Goal: Task Accomplishment & Management: Manage account settings

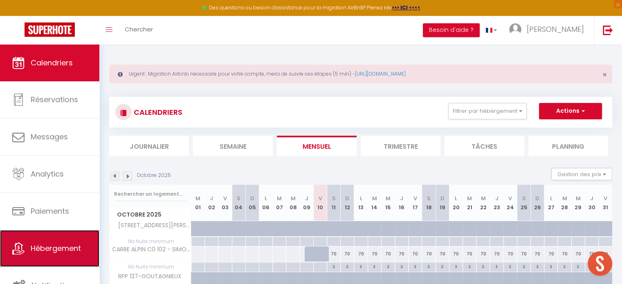
click at [52, 238] on link "Hébergement" at bounding box center [49, 248] width 99 height 37
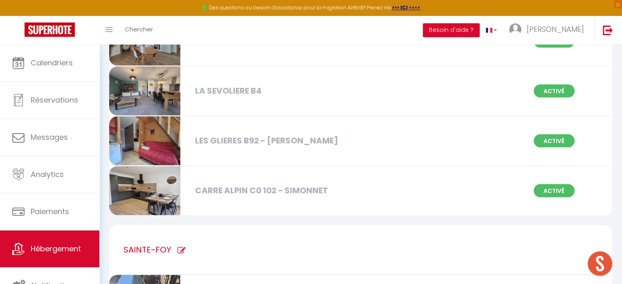
scroll to position [4856, 0]
click at [129, 175] on img at bounding box center [144, 191] width 71 height 49
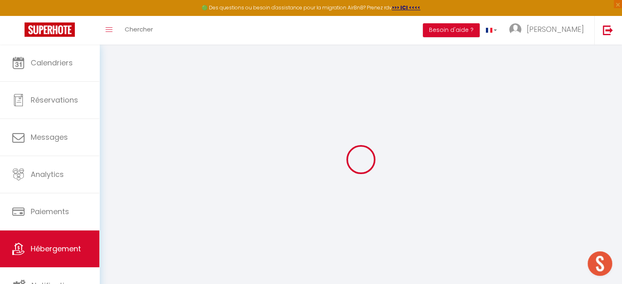
select select "+ 15 %"
select select "+ 18 %"
select select
checkbox input "false"
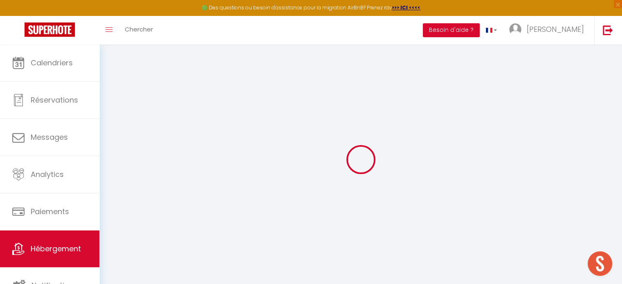
checkbox input "false"
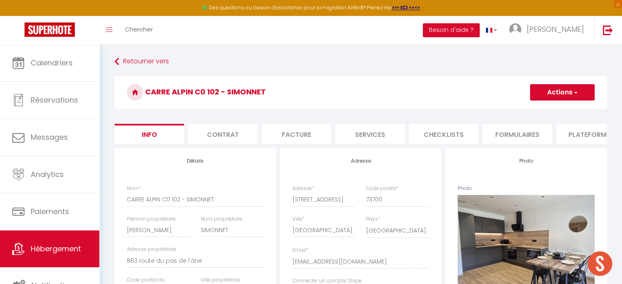
select select
checkbox input "false"
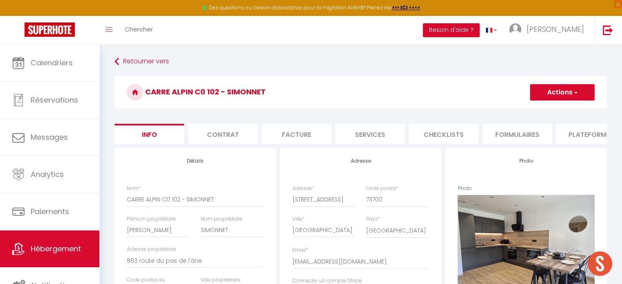
scroll to position [0, 244]
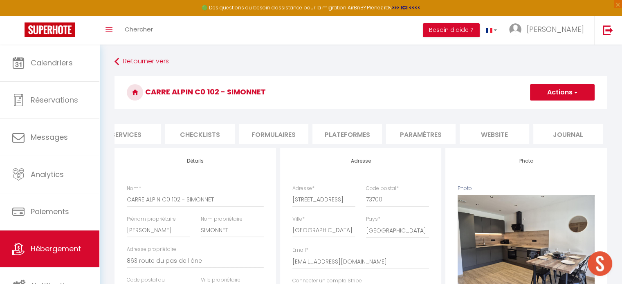
click at [361, 137] on li "Plateformes" at bounding box center [347, 134] width 70 height 20
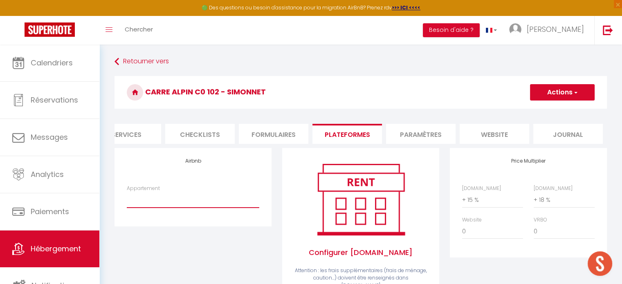
click at [180, 208] on select "SEFCO B15 - FOURNEL · Appart 4 pers, ski aux pieds - [EMAIL_ADDRESS][DOMAIN_NAM…" at bounding box center [193, 200] width 133 height 16
select select "14072-1528853640858213825"
click at [127, 198] on select "SEFCO B15 - FOURNEL · Appart 4 pers, ski aux pieds - [EMAIL_ADDRESS][DOMAIN_NAM…" at bounding box center [193, 200] width 133 height 16
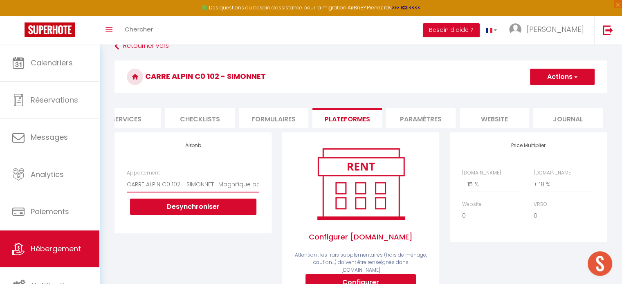
scroll to position [6, 0]
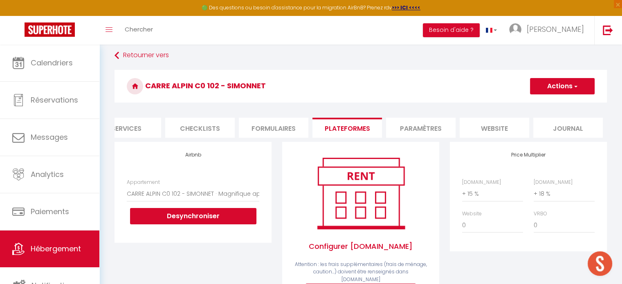
click at [564, 88] on button "Actions" at bounding box center [562, 86] width 65 height 16
click at [555, 102] on link "Enregistrer" at bounding box center [562, 104] width 65 height 11
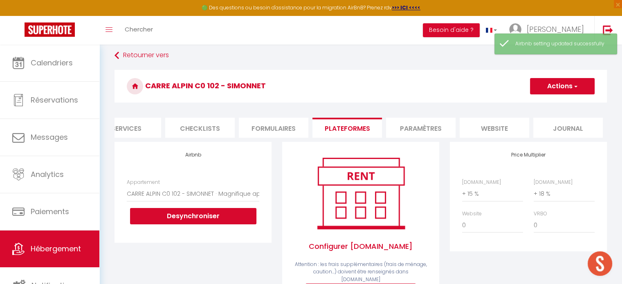
scroll to position [0, 238]
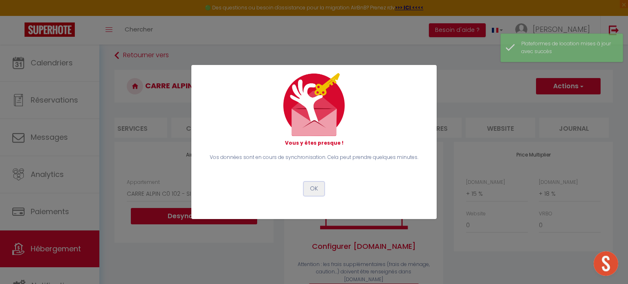
click at [317, 190] on button "OK" at bounding box center [314, 189] width 20 height 14
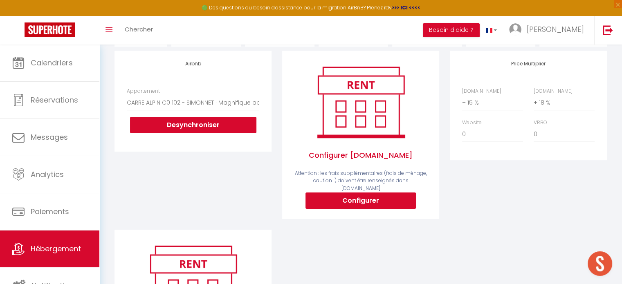
scroll to position [133, 0]
click at [335, 196] on button "Configurer" at bounding box center [361, 200] width 110 height 16
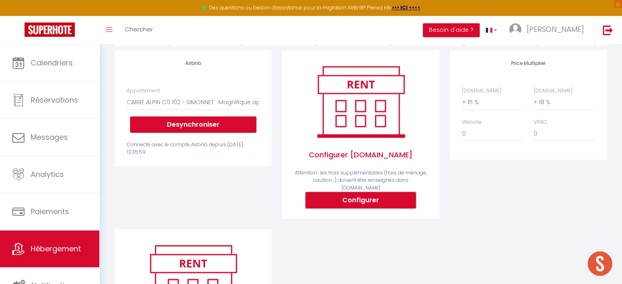
select select
type input "[PERSON_NAME][EMAIL_ADDRESS][DOMAIN_NAME]"
select select
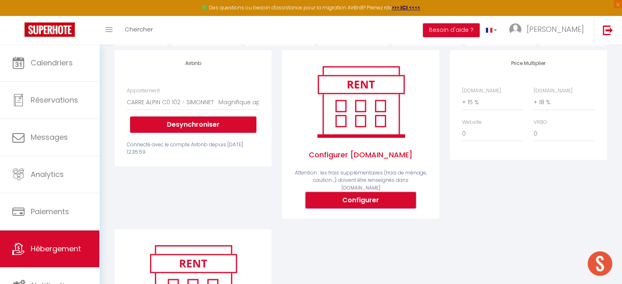
select select
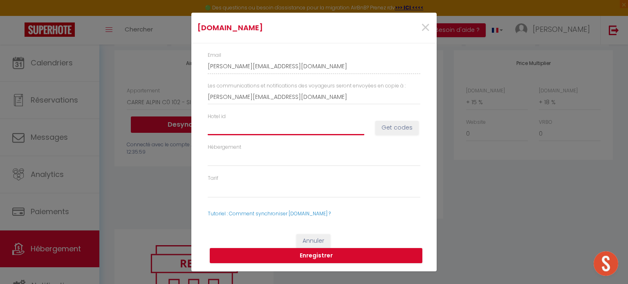
click at [345, 130] on input "Hotel id" at bounding box center [286, 127] width 157 height 15
paste input "15078518"
type input "15078518"
select select
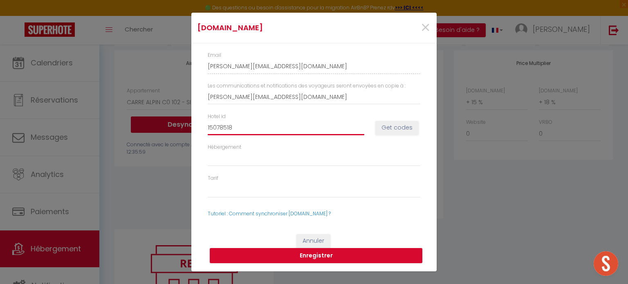
type input "15078518"
click at [407, 130] on button "Get codes" at bounding box center [396, 128] width 43 height 14
select select
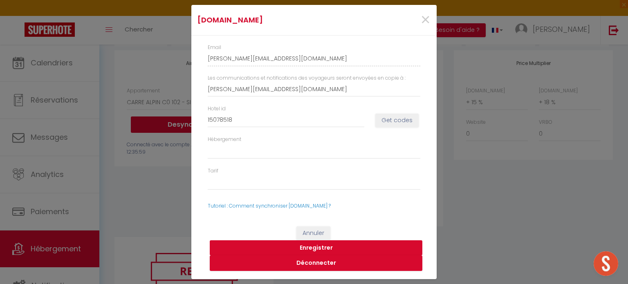
click at [328, 249] on button "Enregistrer" at bounding box center [316, 249] width 213 height 16
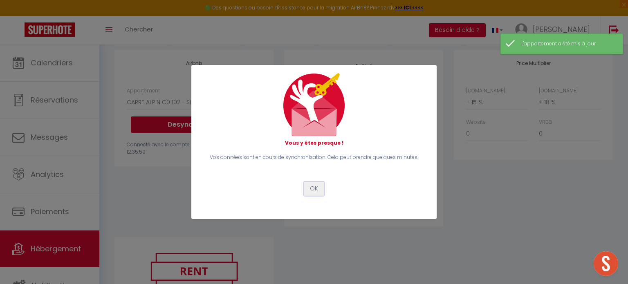
click at [310, 190] on button "OK" at bounding box center [314, 189] width 20 height 14
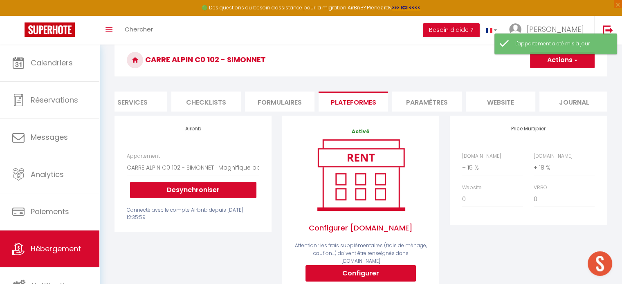
scroll to position [65, 0]
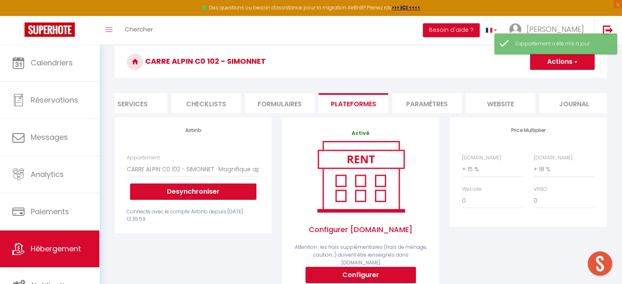
click at [552, 62] on button "Actions" at bounding box center [562, 62] width 65 height 16
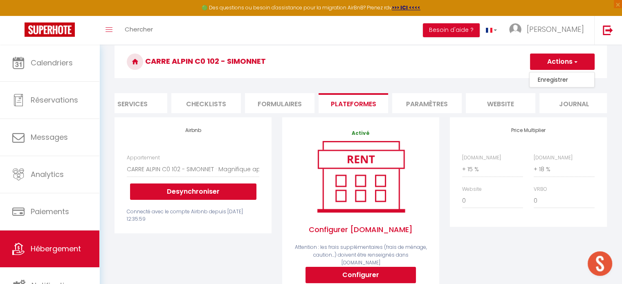
click at [547, 79] on link "Enregistrer" at bounding box center [562, 79] width 65 height 11
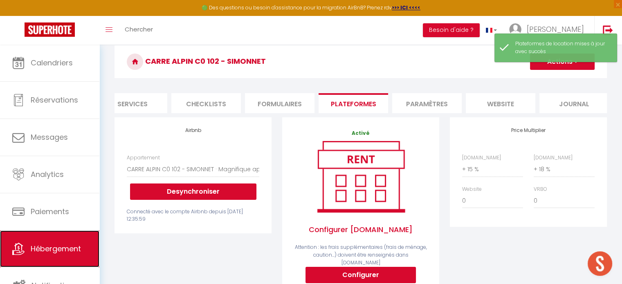
click at [54, 238] on link "Hébergement" at bounding box center [49, 249] width 99 height 37
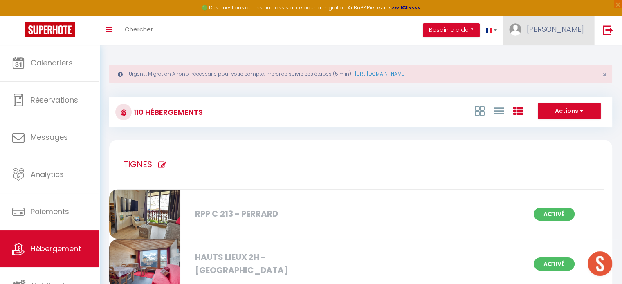
click at [559, 32] on span "[PERSON_NAME]" at bounding box center [555, 29] width 57 height 10
click at [553, 72] on link "Équipe" at bounding box center [561, 72] width 61 height 14
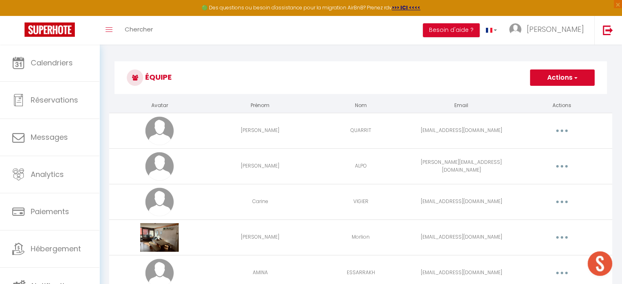
click at [551, 81] on button "Actions" at bounding box center [562, 78] width 65 height 16
click at [543, 95] on link "Ajouter un nouvel utilisateur" at bounding box center [546, 95] width 97 height 11
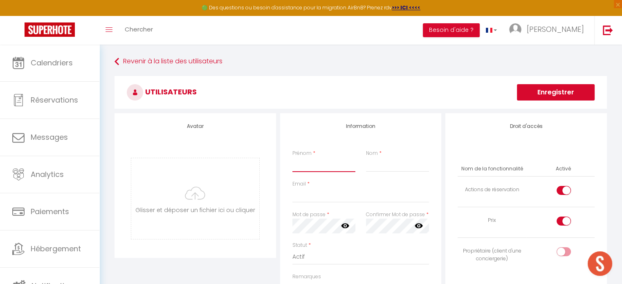
click at [316, 168] on input "Prénom" at bounding box center [323, 164] width 63 height 15
type input "[PERSON_NAME]"
click at [383, 166] on input "Nom" at bounding box center [397, 164] width 63 height 15
type input "SIMONNET"
click at [311, 193] on input "Email" at bounding box center [360, 195] width 137 height 15
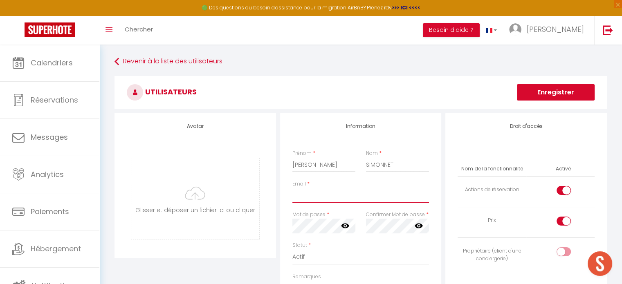
paste input "[PERSON_NAME][EMAIL_ADDRESS][DOMAIN_NAME]"
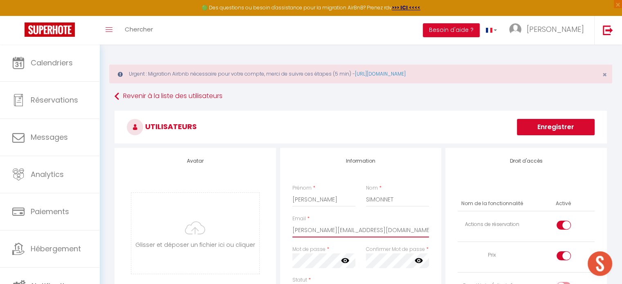
type input "[PERSON_NAME][EMAIL_ADDRESS][DOMAIN_NAME]"
click at [343, 262] on icon at bounding box center [345, 261] width 8 height 5
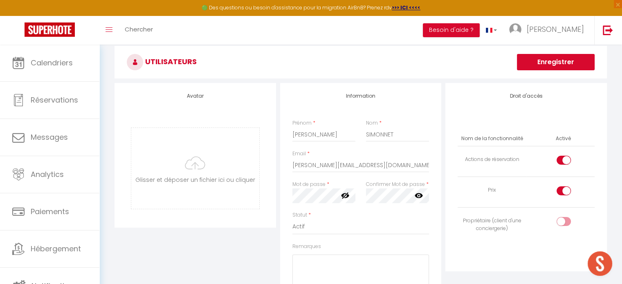
scroll to position [69, 0]
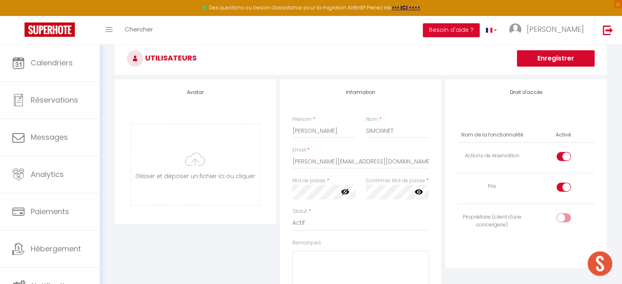
click at [560, 219] on div at bounding box center [564, 218] width 14 height 9
click at [564, 219] on input "checkbox" at bounding box center [571, 220] width 14 height 12
checkbox input "true"
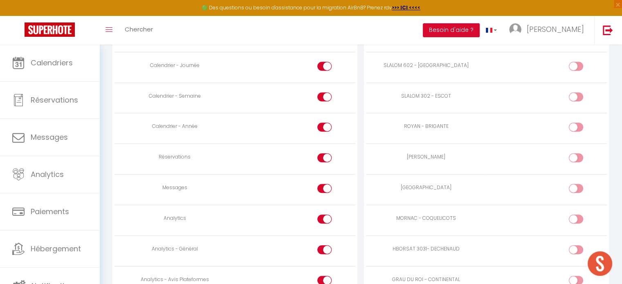
scroll to position [522, 0]
click at [324, 187] on input "checkbox" at bounding box center [331, 190] width 14 height 12
checkbox input "false"
click at [322, 214] on div at bounding box center [324, 218] width 14 height 9
click at [324, 214] on input "checkbox" at bounding box center [331, 220] width 14 height 12
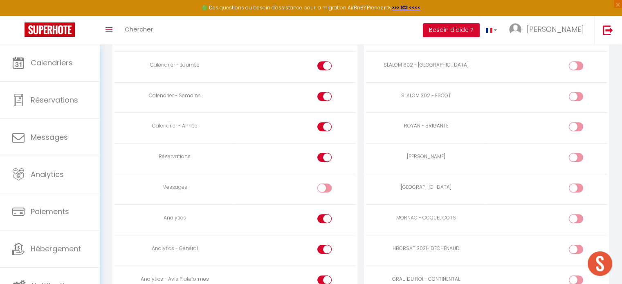
checkbox input "false"
click at [323, 245] on div at bounding box center [324, 249] width 14 height 9
click at [324, 245] on input "checkbox" at bounding box center [331, 251] width 14 height 12
checkbox input "false"
click at [323, 276] on div at bounding box center [324, 280] width 14 height 9
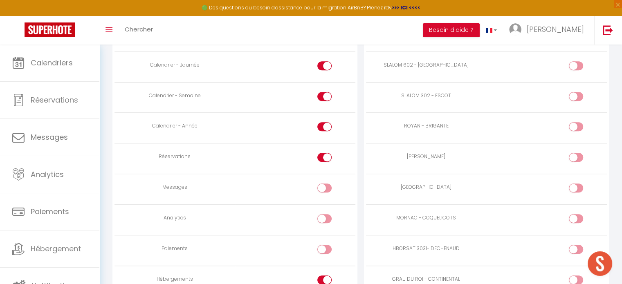
click at [324, 276] on input "checkbox" at bounding box center [331, 282] width 14 height 12
checkbox input "false"
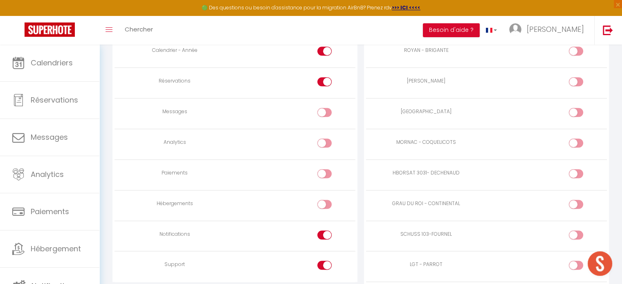
scroll to position [616, 0]
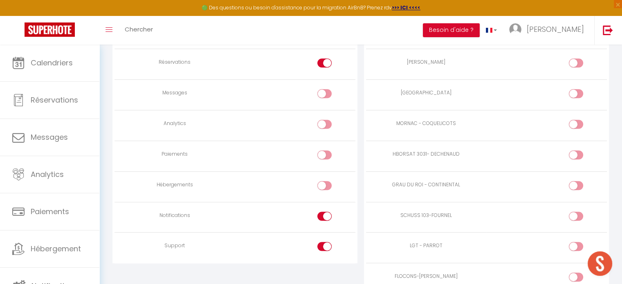
click at [322, 213] on div at bounding box center [324, 216] width 14 height 9
click at [324, 213] on input "checkbox" at bounding box center [331, 218] width 14 height 12
checkbox input "false"
click at [324, 243] on input "checkbox" at bounding box center [331, 248] width 14 height 12
checkbox input "false"
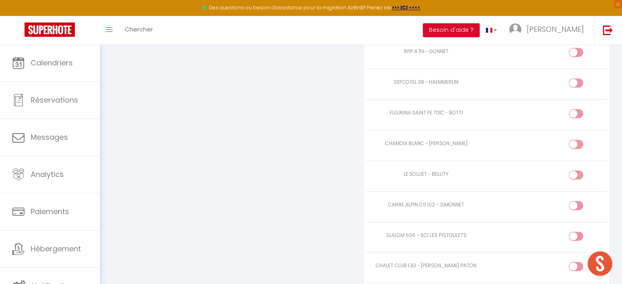
scroll to position [3530, 0]
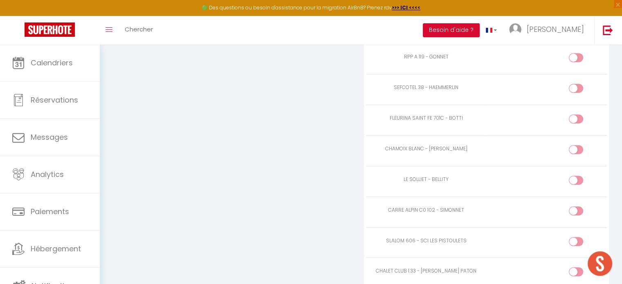
click at [573, 207] on div at bounding box center [576, 211] width 14 height 9
click at [576, 207] on input "checkbox" at bounding box center [583, 213] width 14 height 12
checkbox input "true"
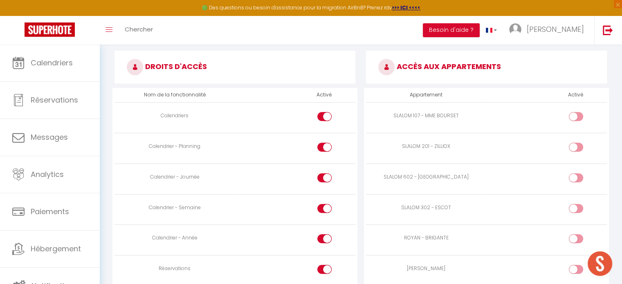
scroll to position [0, 0]
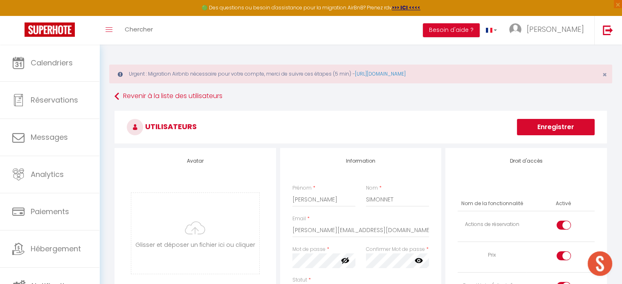
click at [545, 130] on button "Enregistrer" at bounding box center [556, 127] width 78 height 16
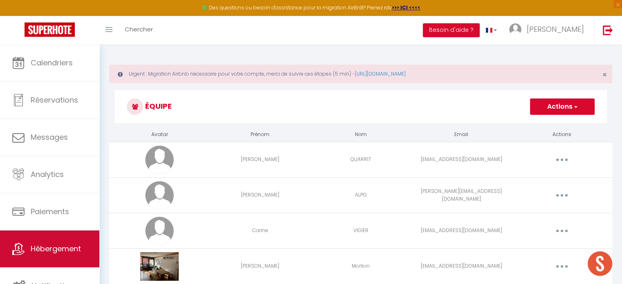
scroll to position [2, 0]
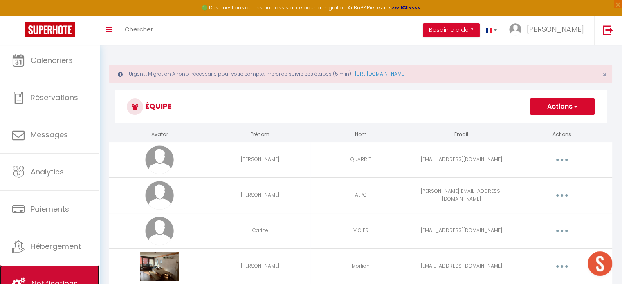
click at [54, 274] on link "Notifications" at bounding box center [49, 283] width 99 height 37
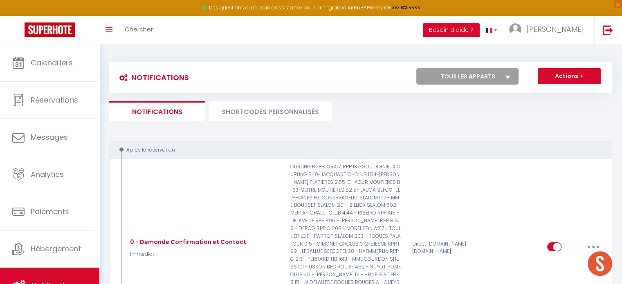
click at [272, 106] on li "SHORTCODES PERSONNALISÉS" at bounding box center [270, 111] width 123 height 20
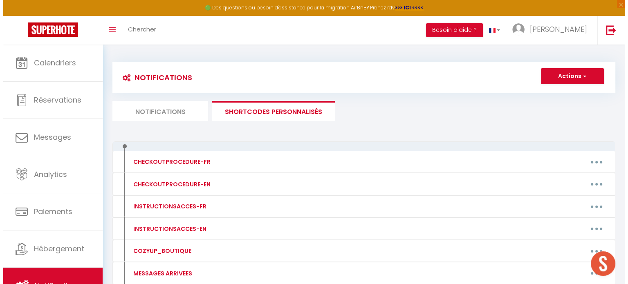
scroll to position [52, 0]
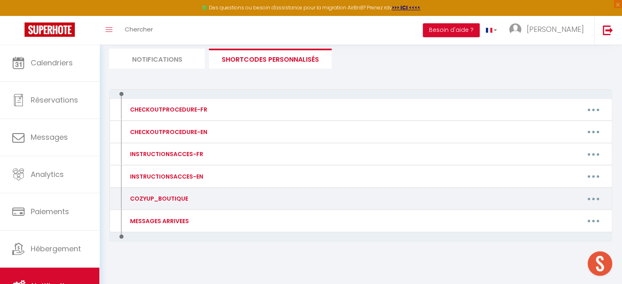
click at [584, 196] on button "button" at bounding box center [593, 198] width 23 height 13
click at [560, 213] on link "Editer" at bounding box center [572, 218] width 61 height 14
type input "COZYUP_BOUTIQUE"
type textarea "URL BOUTIQUE COZYUP"
type textarea "[URL][DOMAIN_NAME]"
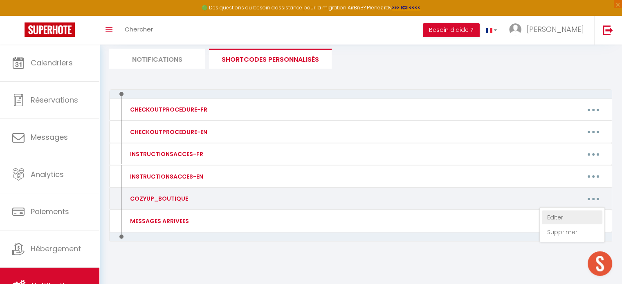
type textarea "[URL][DOMAIN_NAME]"
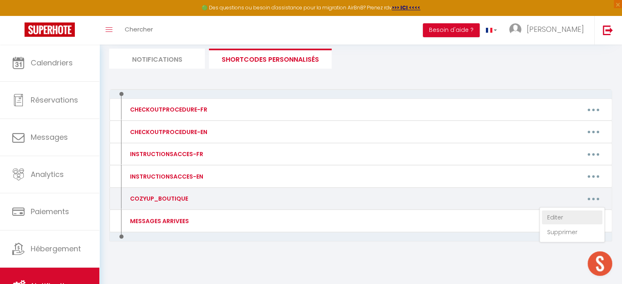
type textarea "[URL][DOMAIN_NAME]"
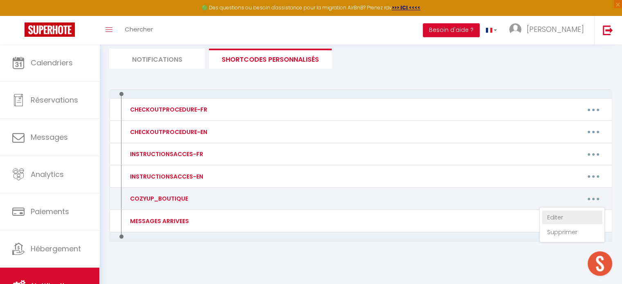
type textarea "[URL][DOMAIN_NAME]"
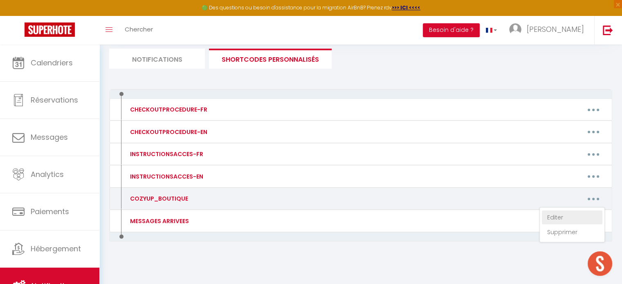
type textarea "[URL][DOMAIN_NAME]"
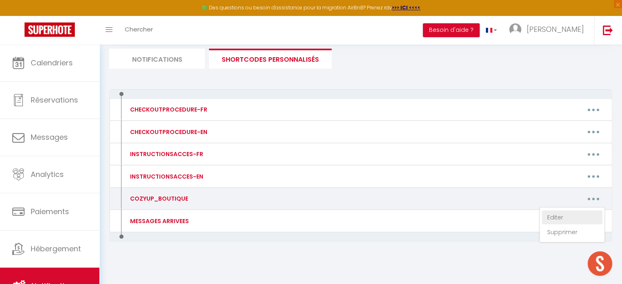
type textarea "[URL][DOMAIN_NAME]"
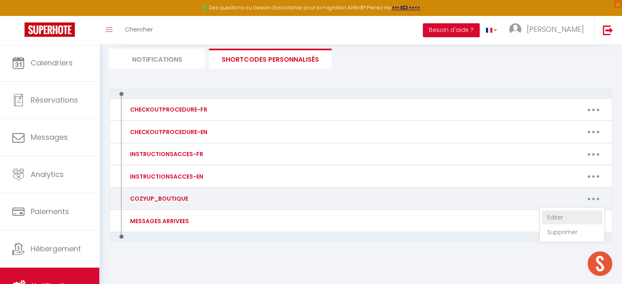
type textarea "[URL][DOMAIN_NAME]"
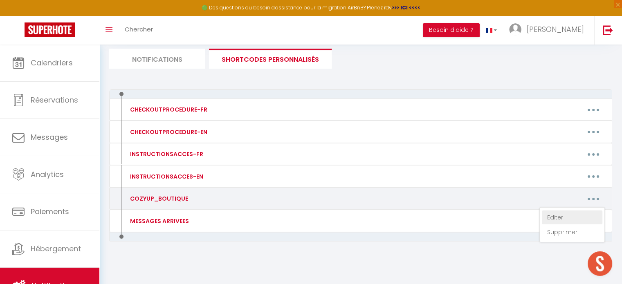
type textarea "[URL][DOMAIN_NAME]"
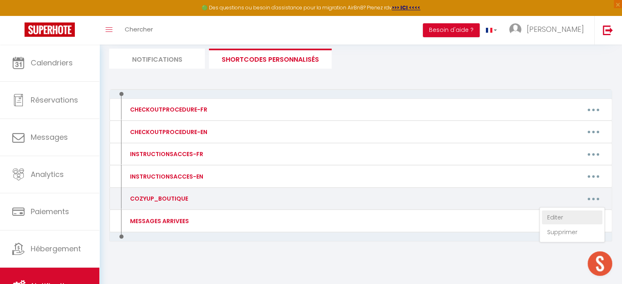
type textarea "[URL][DOMAIN_NAME]"
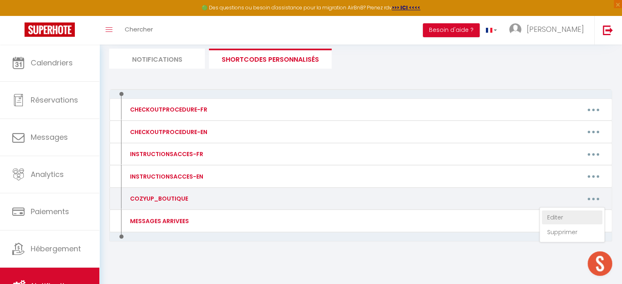
type textarea "[URL][DOMAIN_NAME]"
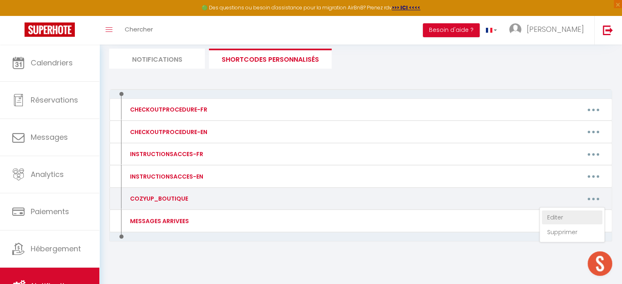
type textarea "[URL][DOMAIN_NAME]"
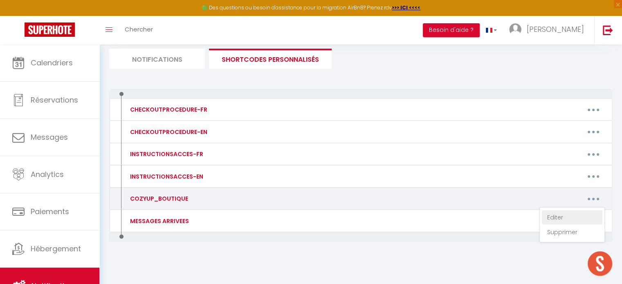
type textarea "[URL][DOMAIN_NAME]"
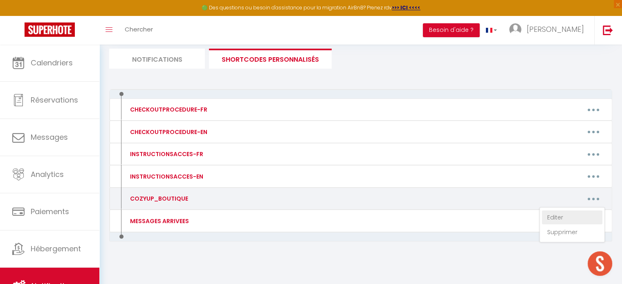
type textarea "[URL][DOMAIN_NAME]"
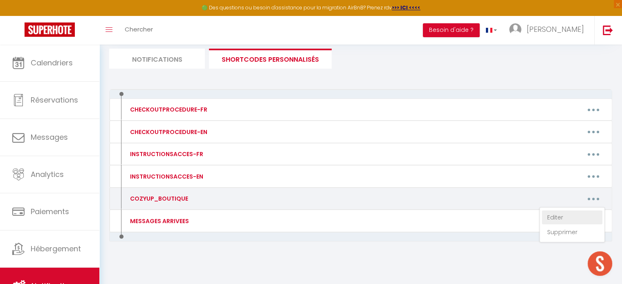
type textarea "[URL][DOMAIN_NAME]"
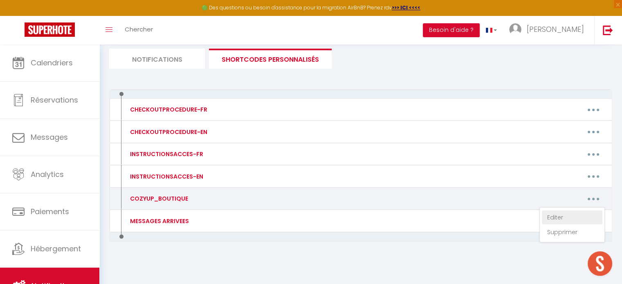
type textarea "[URL][DOMAIN_NAME]"
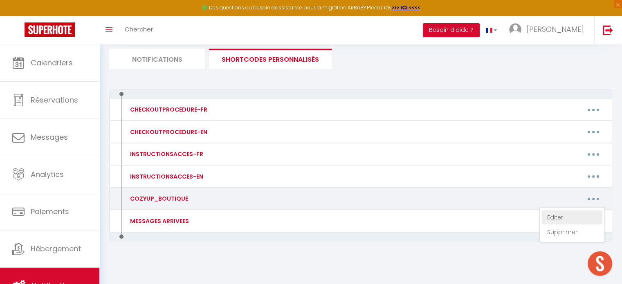
type textarea "[URL][DOMAIN_NAME]"
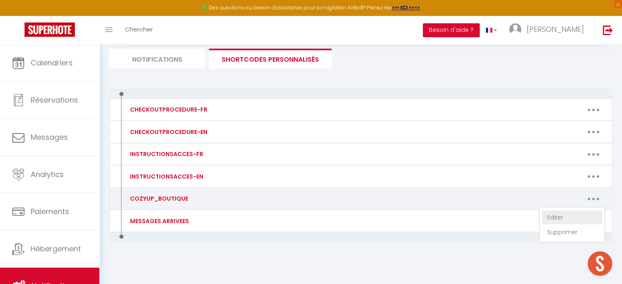
type textarea "[URL][DOMAIN_NAME]"
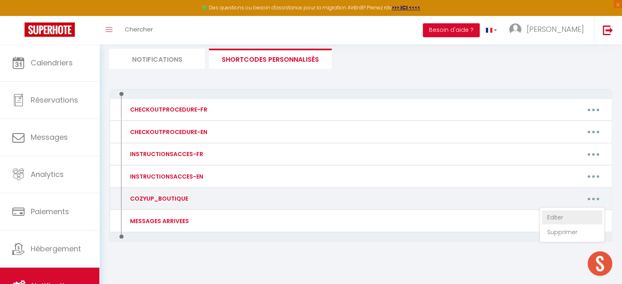
type textarea "[URL][DOMAIN_NAME]"
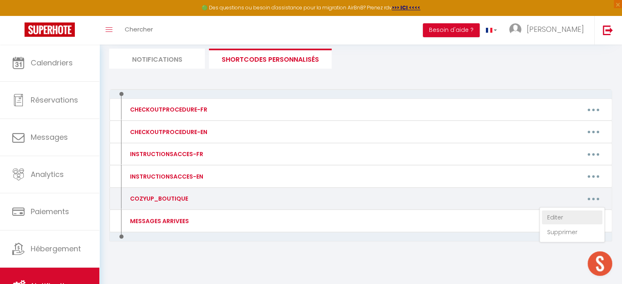
type textarea "[URL][DOMAIN_NAME]"
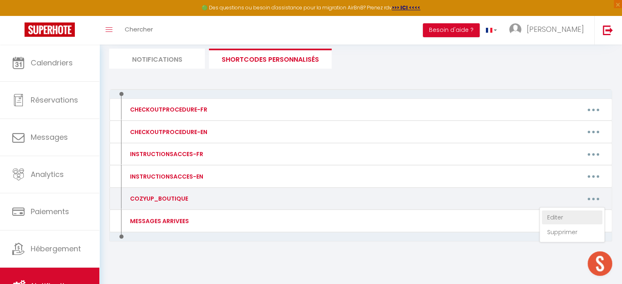
type textarea "[URL][DOMAIN_NAME]"
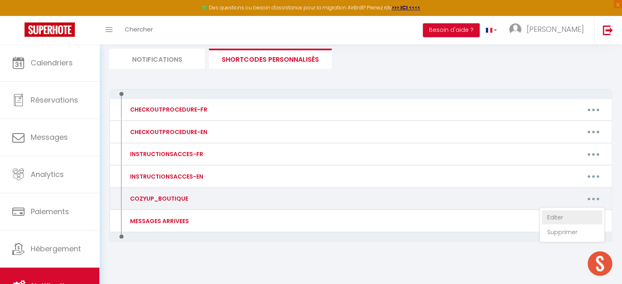
type textarea "[URL][DOMAIN_NAME]"
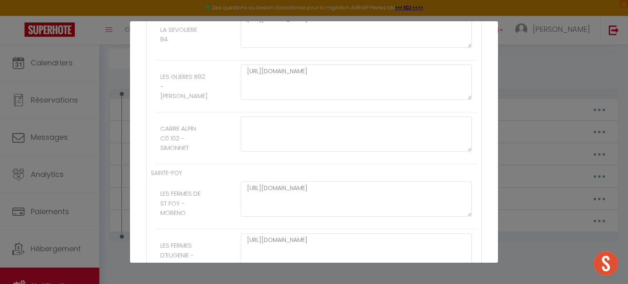
scroll to position [5006, 0]
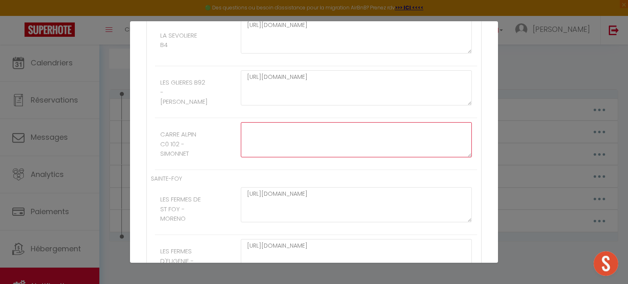
click at [268, 132] on textarea at bounding box center [356, 139] width 231 height 35
paste textarea "[URL][DOMAIN_NAME]"
type textarea "[URL][DOMAIN_NAME]"
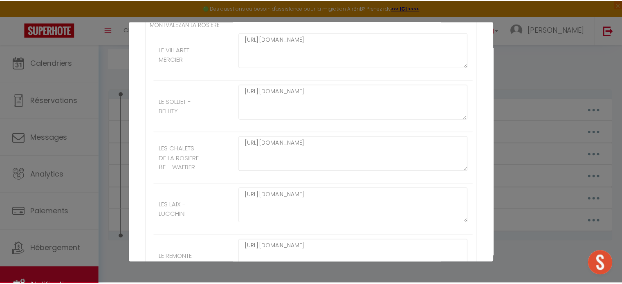
scroll to position [5810, 0]
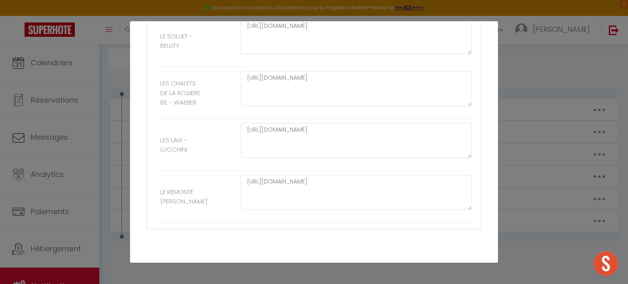
click at [347, 269] on button "Mettre à jour" at bounding box center [332, 276] width 49 height 14
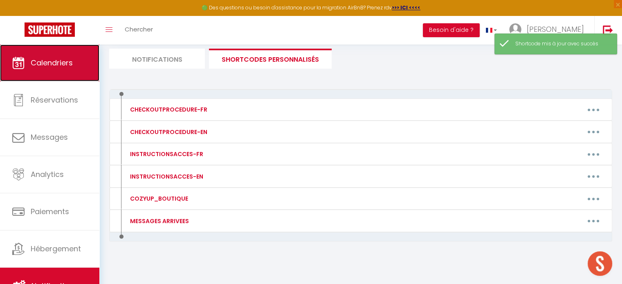
click at [76, 74] on link "Calendriers" at bounding box center [49, 63] width 99 height 37
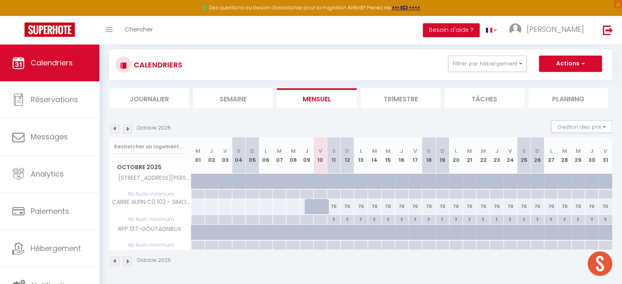
scroll to position [15, 0]
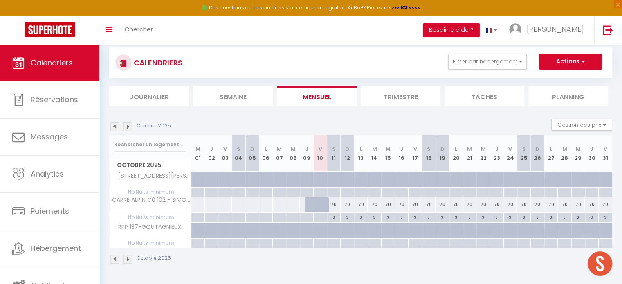
click at [128, 261] on img at bounding box center [127, 259] width 9 height 9
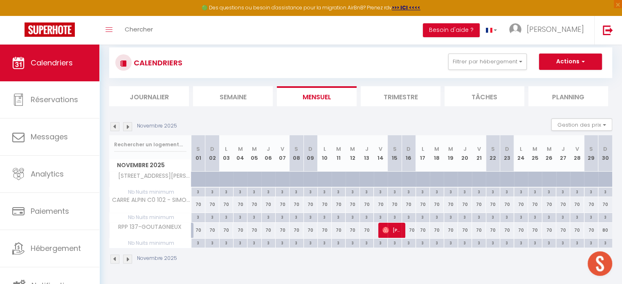
click at [128, 261] on img at bounding box center [127, 259] width 9 height 9
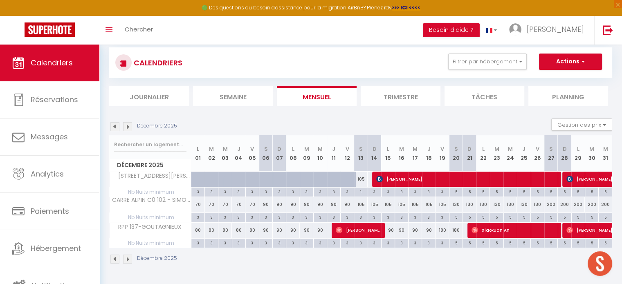
click at [128, 261] on img at bounding box center [127, 259] width 9 height 9
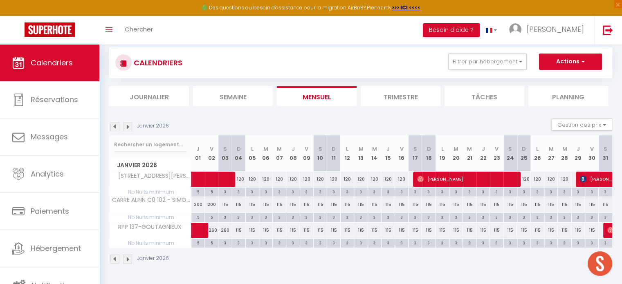
click at [128, 261] on img at bounding box center [127, 259] width 9 height 9
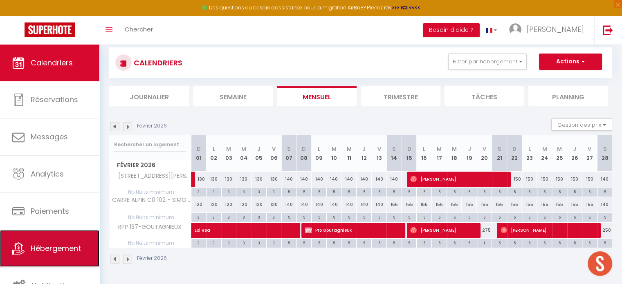
click at [66, 243] on span "Hébergement" at bounding box center [56, 248] width 50 height 10
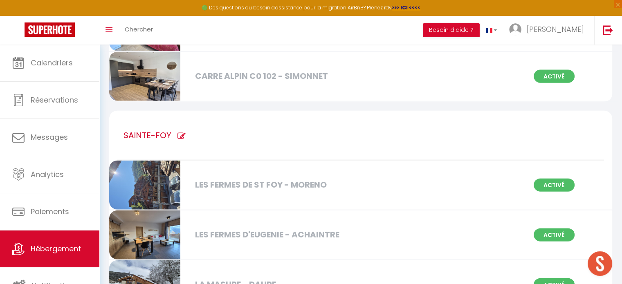
scroll to position [4971, 0]
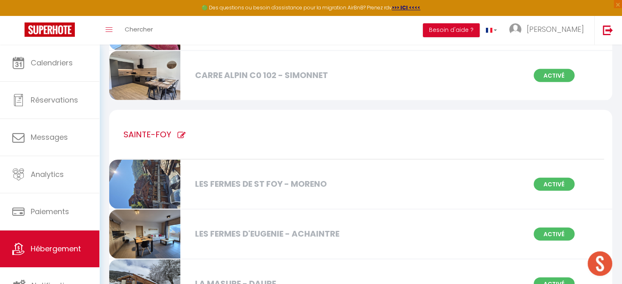
click at [168, 65] on img at bounding box center [144, 75] width 71 height 49
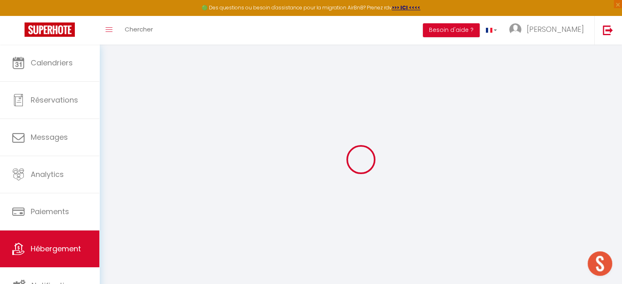
select select "+ 15 %"
select select "+ 18 %"
select select "14072-1528853640858213825"
select select
checkbox input "false"
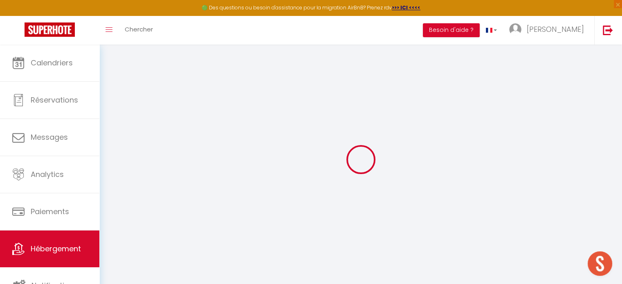
checkbox input "false"
select select "1"
select select
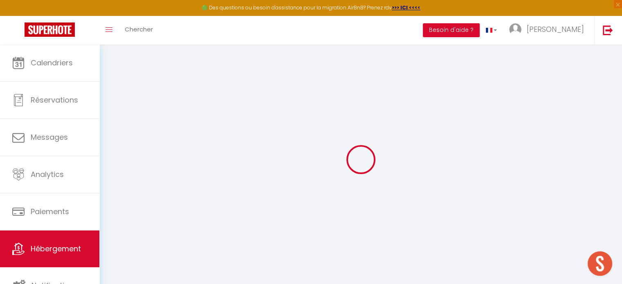
select select "EUR"
select select
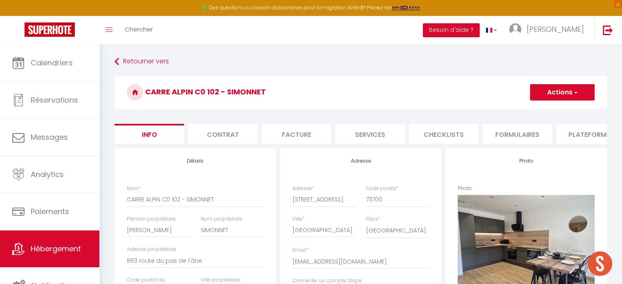
select select
checkbox input "false"
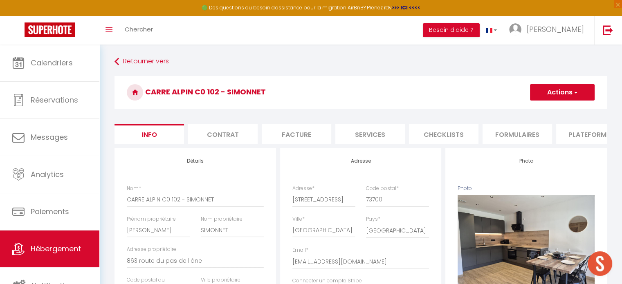
select select
click at [565, 130] on li "Plateformes" at bounding box center [591, 134] width 70 height 20
select select
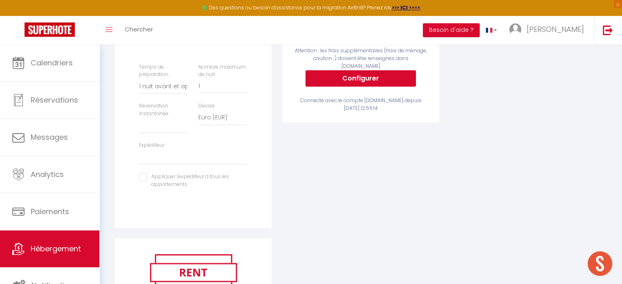
scroll to position [229, 0]
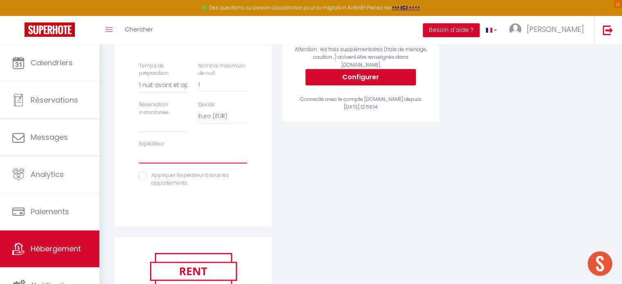
click at [173, 164] on select "[EMAIL_ADDRESS][DOMAIN_NAME] [EMAIL_ADDRESS][DOMAIN_NAME] [PERSON_NAME][EMAIL_A…" at bounding box center [193, 156] width 108 height 16
click at [303, 198] on div "Activé Configurer [DOMAIN_NAME] Attention : les frais supplémentaires (frais de…" at bounding box center [361, 78] width 168 height 318
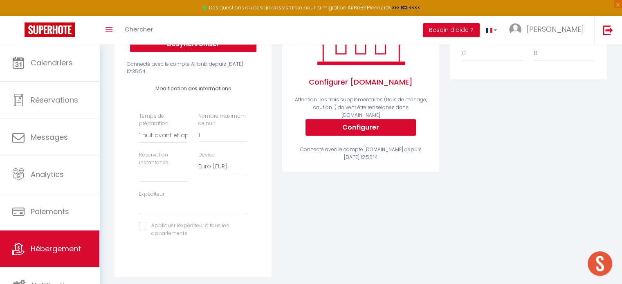
scroll to position [178, 0]
click at [182, 140] on select "Aucun 1 nuit avant et après chaque réservation 2 nuits avant et après chaque ré…" at bounding box center [163, 136] width 49 height 16
select select "0"
click at [139, 134] on select "Aucun 1 nuit avant et après chaque réservation 2 nuits avant et après chaque ré…" at bounding box center [163, 136] width 49 height 16
select select
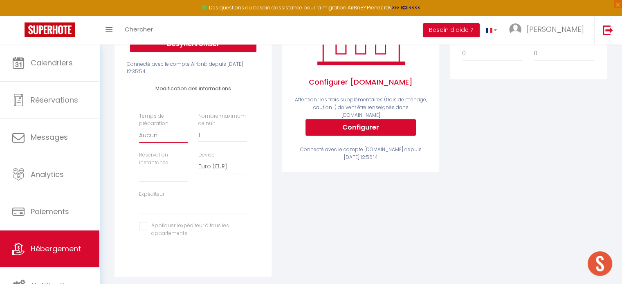
select select
type input "2"
select select
type input "3"
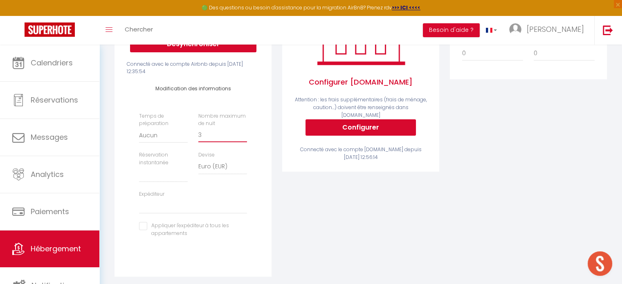
select select
type input "4"
select select
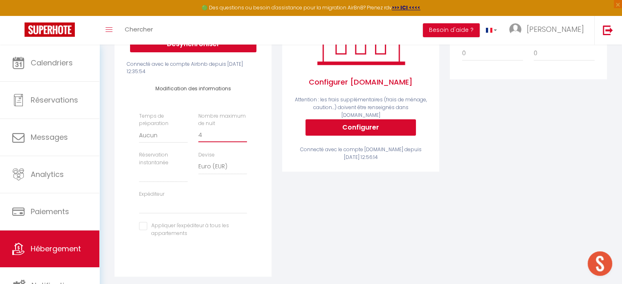
type input "5"
select select
type input "6"
select select
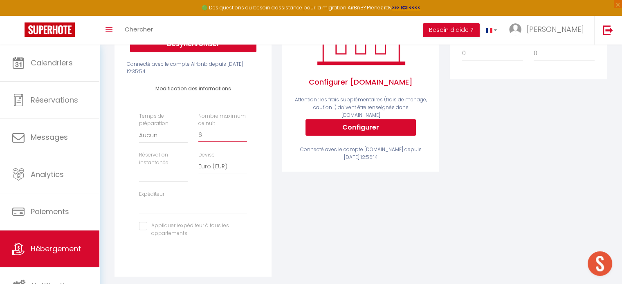
select select
type input "7"
select select
type input "8"
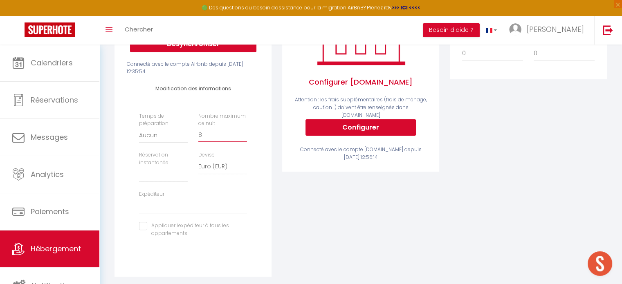
select select
type input "9"
select select
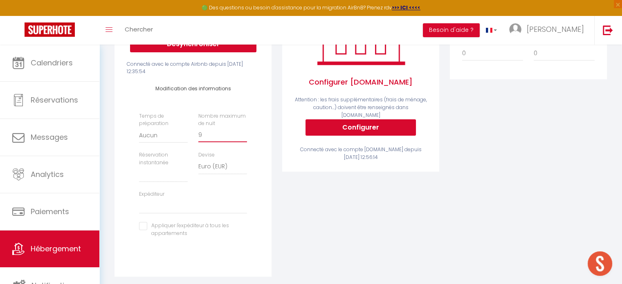
type input "10"
select select
type input "11"
select select
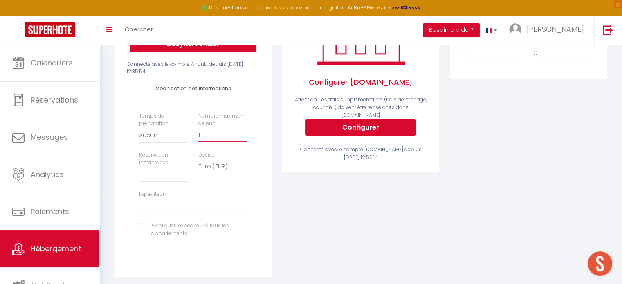
select select
type input "12"
select select
type input "13"
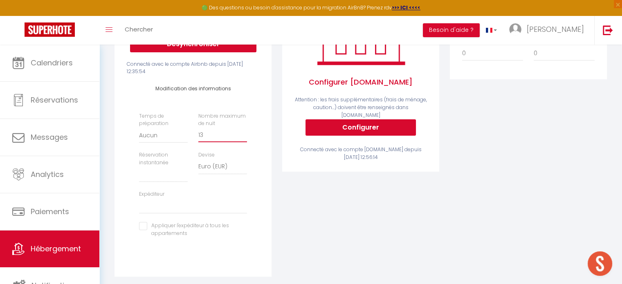
select select
type input "14"
click at [243, 139] on input "173" at bounding box center [222, 135] width 49 height 15
click at [260, 195] on div "Modification des informations Temps de préparation [GEOGRAPHIC_DATA] 1 nuit ava…" at bounding box center [193, 166] width 137 height 180
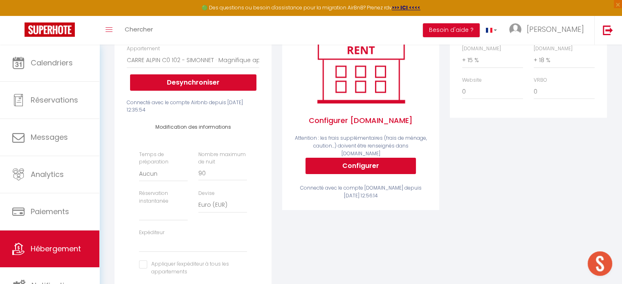
scroll to position [0, 0]
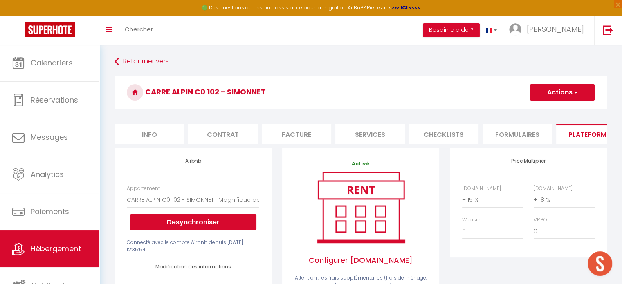
click at [546, 88] on button "Actions" at bounding box center [562, 92] width 65 height 16
click at [545, 110] on link "Enregistrer" at bounding box center [562, 110] width 65 height 11
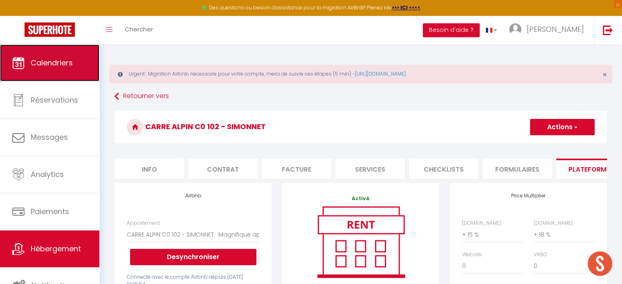
click at [82, 66] on link "Calendriers" at bounding box center [49, 63] width 99 height 37
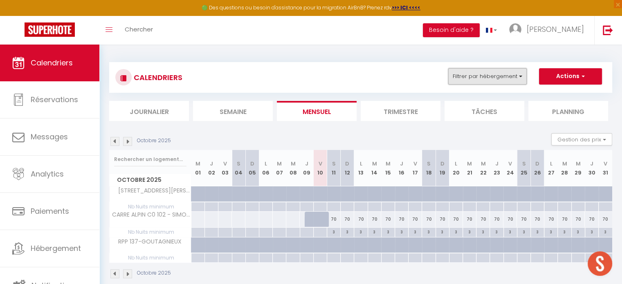
click at [484, 80] on button "Filtrer par hébergement" at bounding box center [487, 76] width 79 height 16
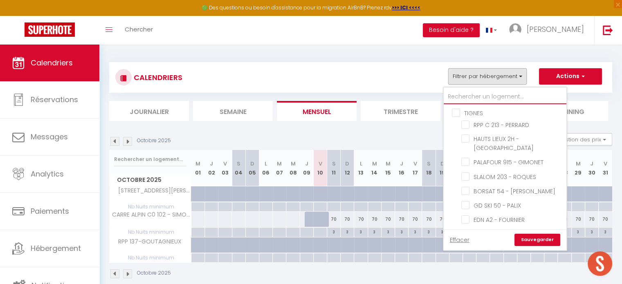
click at [479, 98] on input "text" at bounding box center [505, 97] width 123 height 15
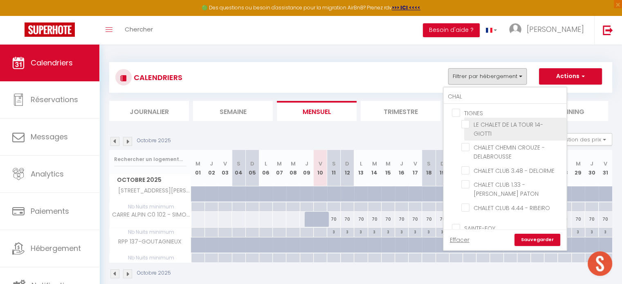
click at [467, 122] on input "LE CHALET DE LA TOUR 14- GIOTTI" at bounding box center [512, 124] width 102 height 8
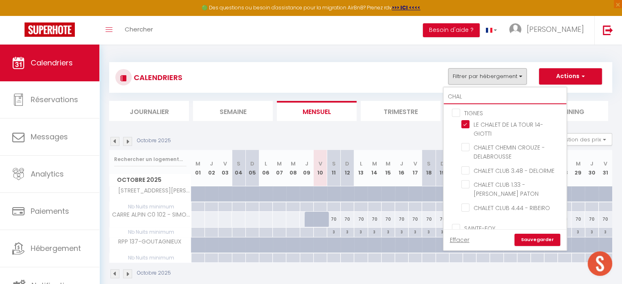
click at [472, 94] on input "CHAL" at bounding box center [505, 97] width 123 height 15
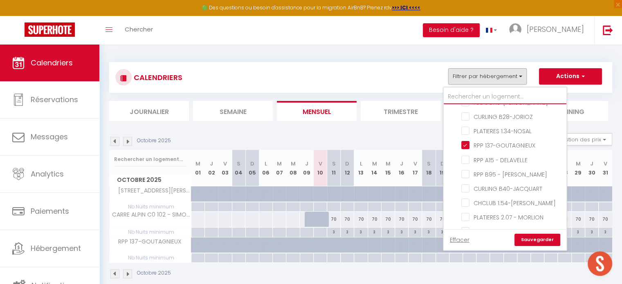
scroll to position [727, 0]
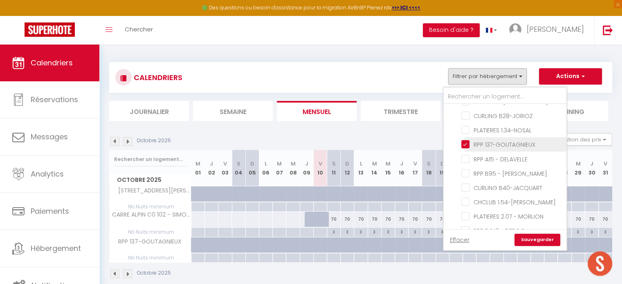
click at [467, 140] on input "RPP 137-GOUTAGNIEUX" at bounding box center [512, 144] width 102 height 8
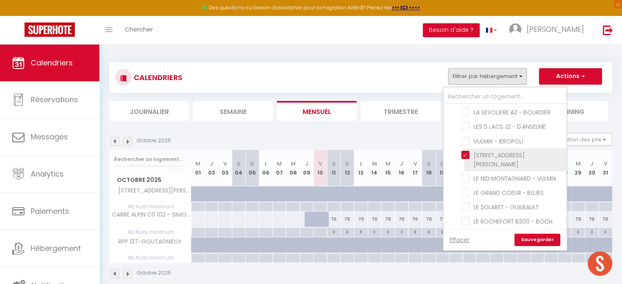
scroll to position [1219, 0]
click at [465, 150] on input "[STREET_ADDRESS][PERSON_NAME]" at bounding box center [512, 154] width 102 height 8
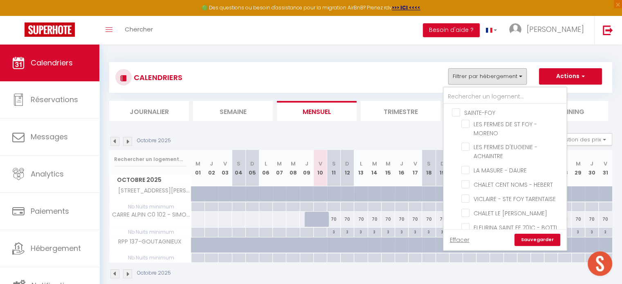
scroll to position [1536, 0]
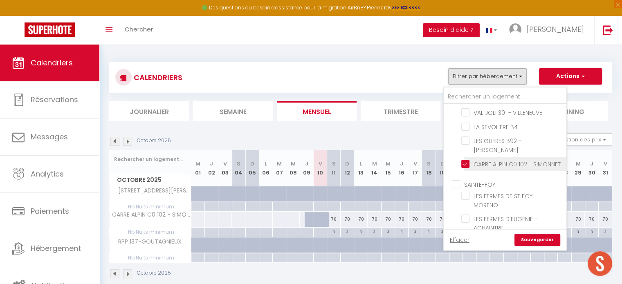
click at [465, 160] on input "CARRE ALPIN C0 102 - SIMONNET" at bounding box center [512, 164] width 102 height 8
click at [528, 243] on link "Sauvegarder" at bounding box center [538, 240] width 46 height 12
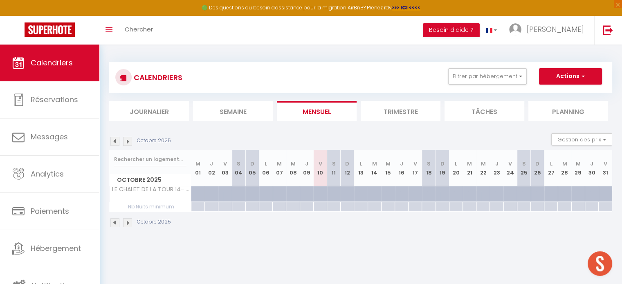
click at [126, 141] on img at bounding box center [127, 141] width 9 height 9
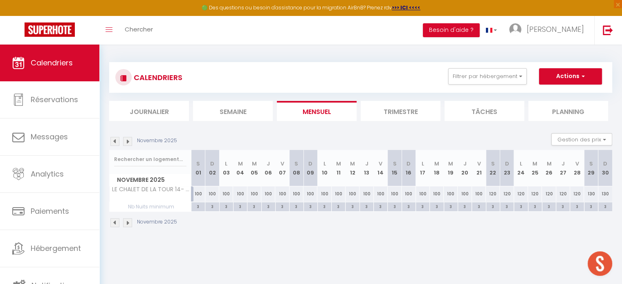
click at [126, 141] on img at bounding box center [127, 141] width 9 height 9
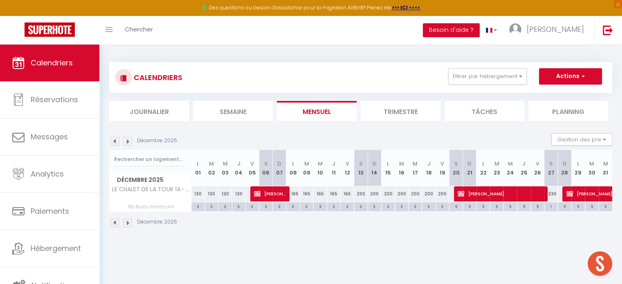
click at [126, 141] on img at bounding box center [127, 141] width 9 height 9
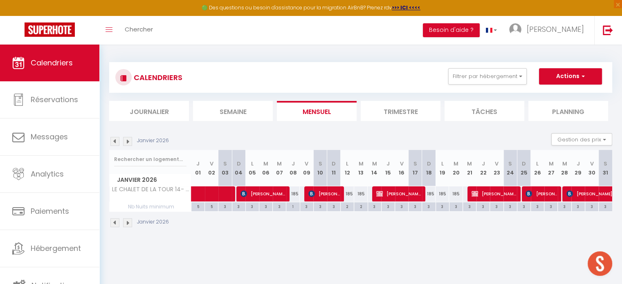
click at [126, 141] on img at bounding box center [127, 141] width 9 height 9
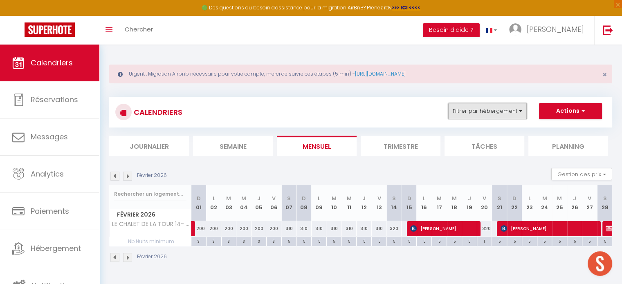
click at [458, 112] on button "Filtrer par hébergement" at bounding box center [487, 111] width 79 height 16
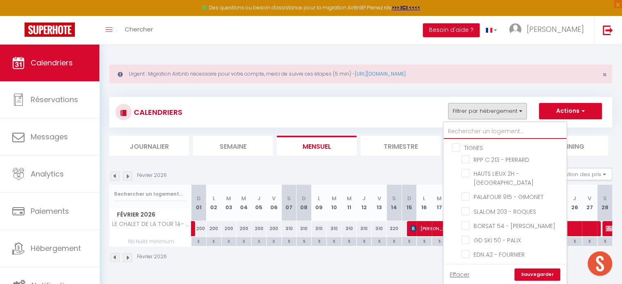
click at [458, 129] on input "text" at bounding box center [505, 131] width 123 height 15
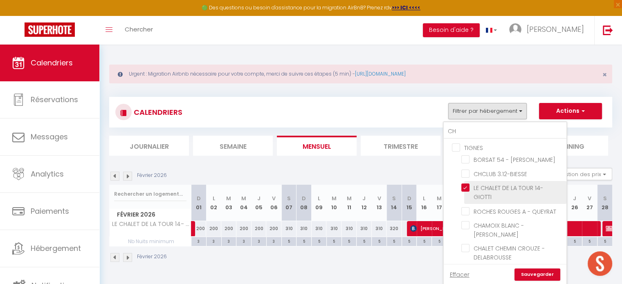
click at [468, 186] on input "LE CHALET DE LA TOUR 14- GIOTTI" at bounding box center [512, 188] width 102 height 8
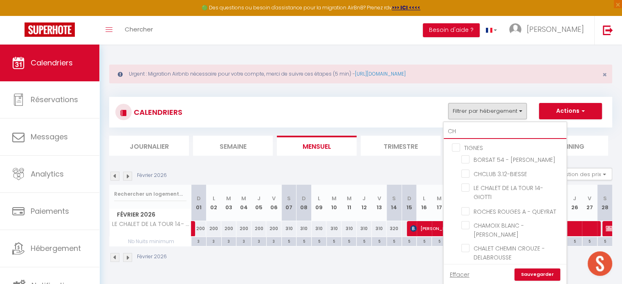
click at [465, 129] on input "CH" at bounding box center [505, 131] width 123 height 15
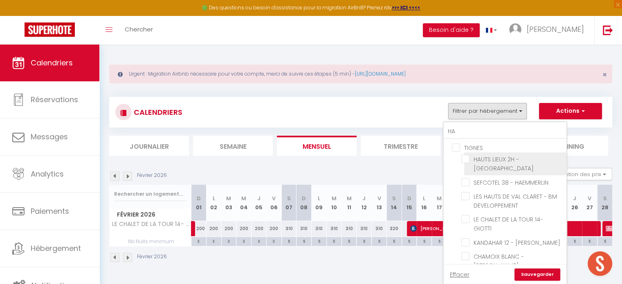
click at [468, 158] on input "HAUTS LIEUX 2H - [GEOGRAPHIC_DATA]" at bounding box center [512, 159] width 102 height 8
click at [530, 278] on link "Sauvegarder" at bounding box center [538, 275] width 46 height 12
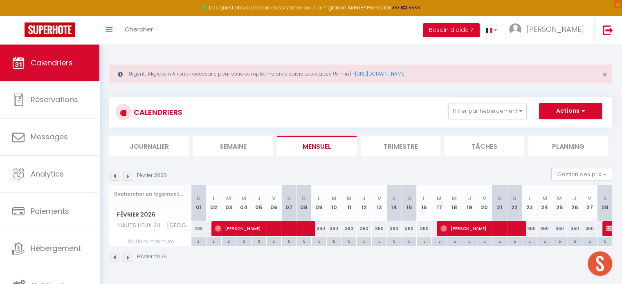
click at [114, 177] on img at bounding box center [114, 176] width 9 height 9
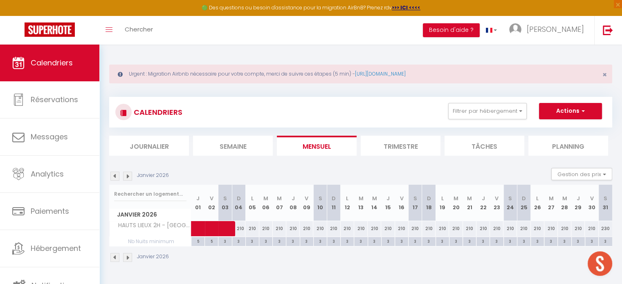
click at [128, 260] on img at bounding box center [127, 257] width 9 height 9
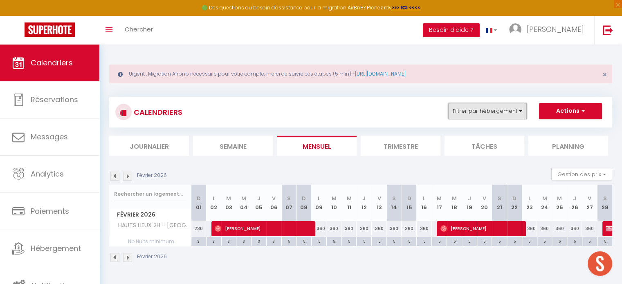
click at [468, 114] on button "Filtrer par hébergement" at bounding box center [487, 111] width 79 height 16
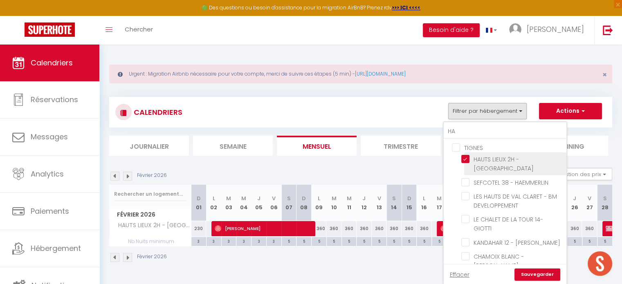
click at [468, 158] on input "HAUTS LIEUX 2H - [GEOGRAPHIC_DATA]" at bounding box center [512, 159] width 102 height 8
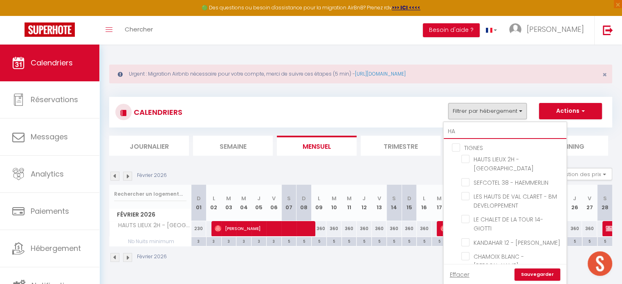
click at [458, 135] on input "HA" at bounding box center [505, 131] width 123 height 15
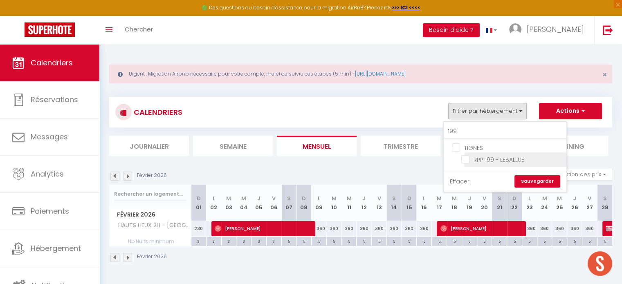
click at [464, 157] on input "RPP 199 - LEBALLUE" at bounding box center [512, 159] width 102 height 8
click at [531, 180] on link "Sauvegarder" at bounding box center [538, 181] width 46 height 12
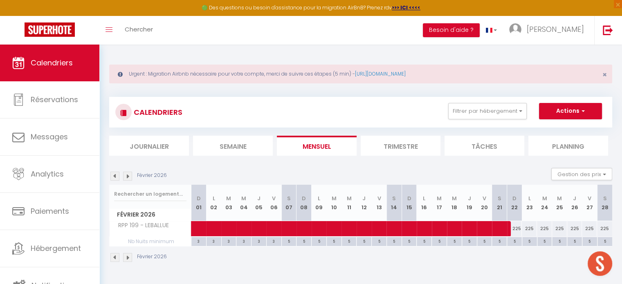
click at [129, 178] on img at bounding box center [127, 176] width 9 height 9
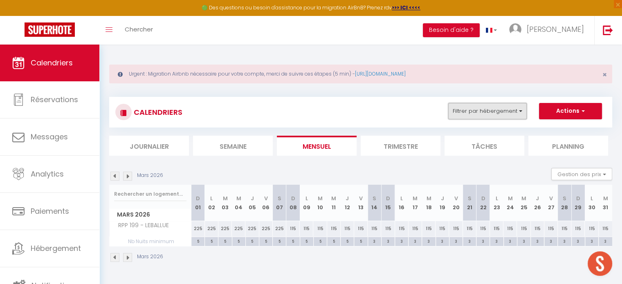
click at [465, 115] on button "Filtrer par hébergement" at bounding box center [487, 111] width 79 height 16
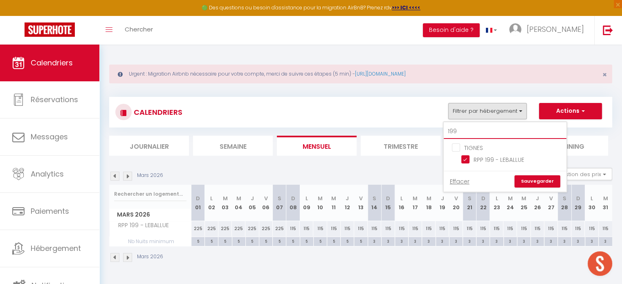
click at [464, 128] on input "199" at bounding box center [505, 131] width 123 height 15
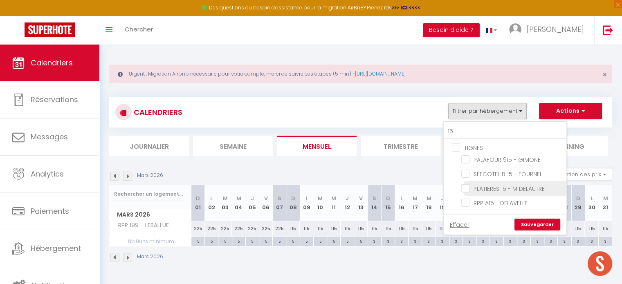
click at [466, 188] on input "PLATIERES 15 - M DELAUTRE" at bounding box center [512, 188] width 102 height 8
click at [524, 222] on link "Sauvegarder" at bounding box center [538, 225] width 46 height 12
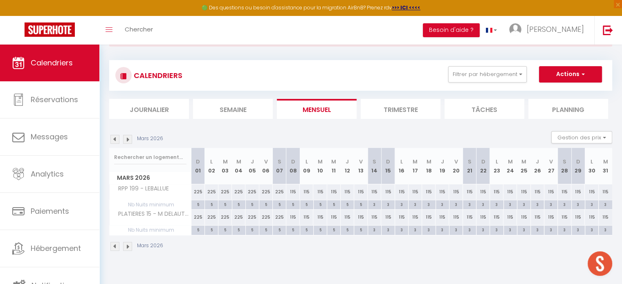
scroll to position [44, 0]
